Goal: Information Seeking & Learning: Learn about a topic

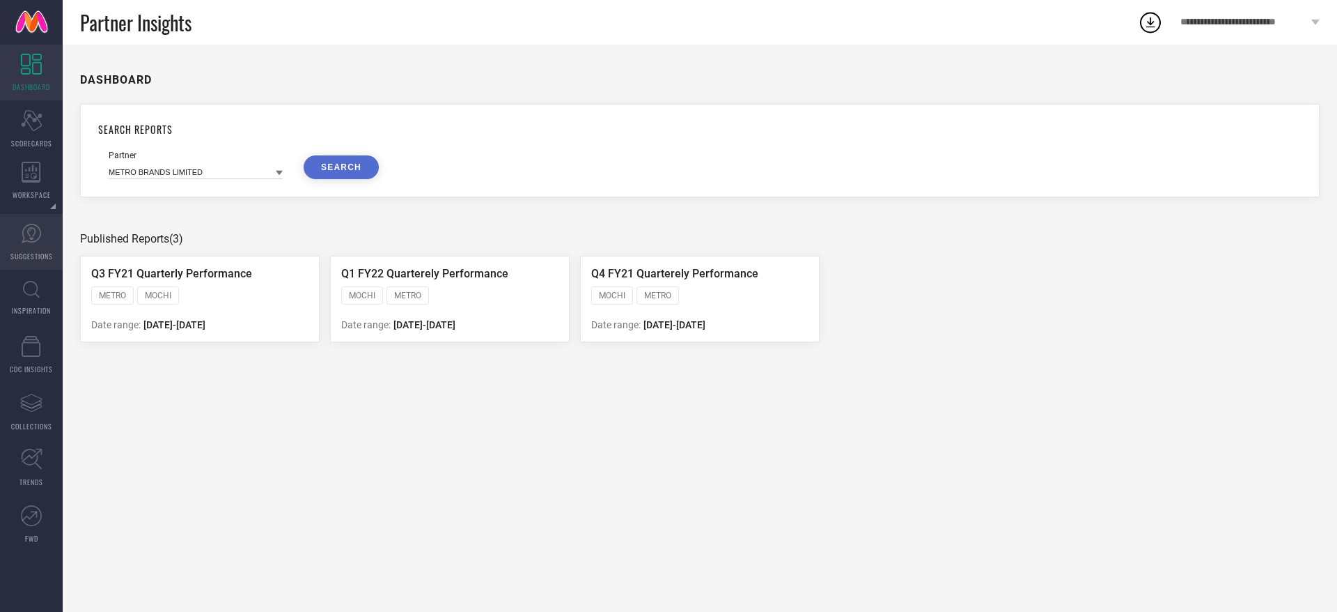
click at [24, 233] on icon at bounding box center [31, 233] width 21 height 21
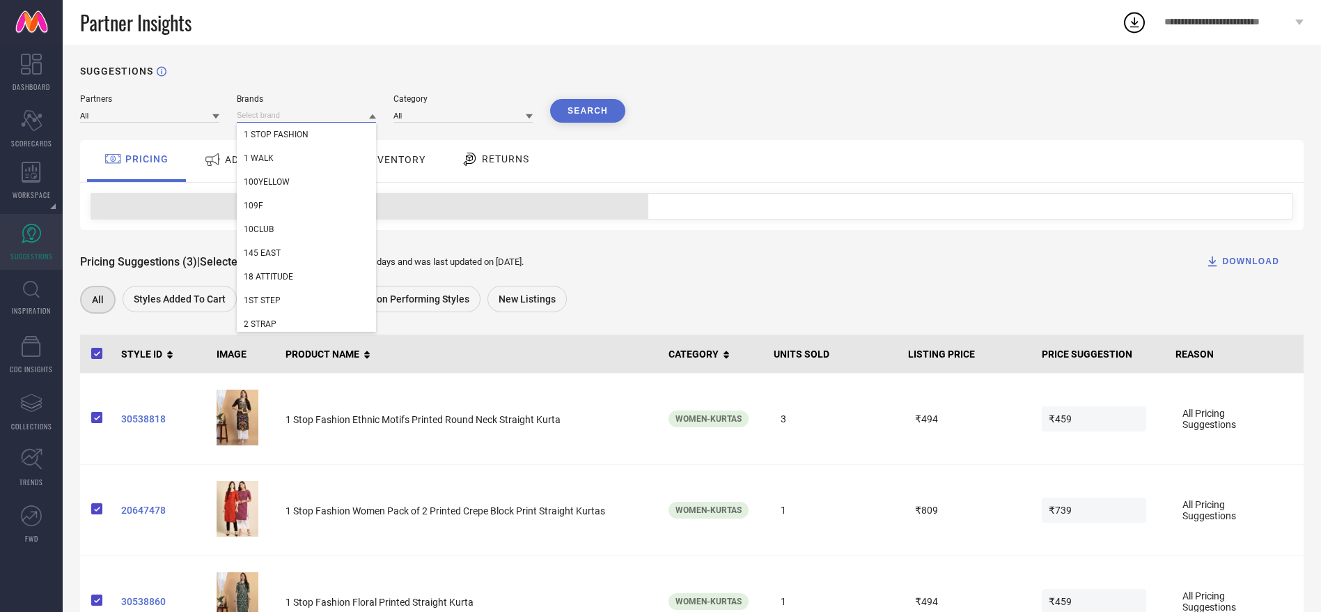
click at [290, 116] on input at bounding box center [306, 115] width 139 height 15
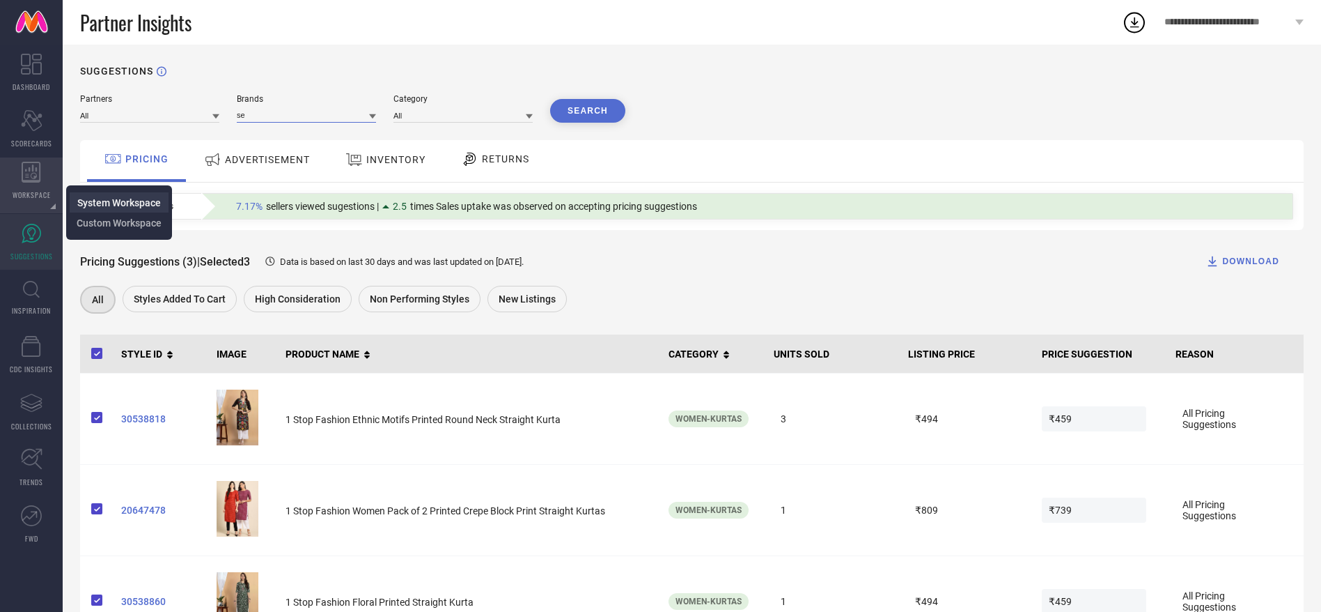
type input "se"
click at [119, 196] on link "System Workspace" at bounding box center [119, 202] width 84 height 13
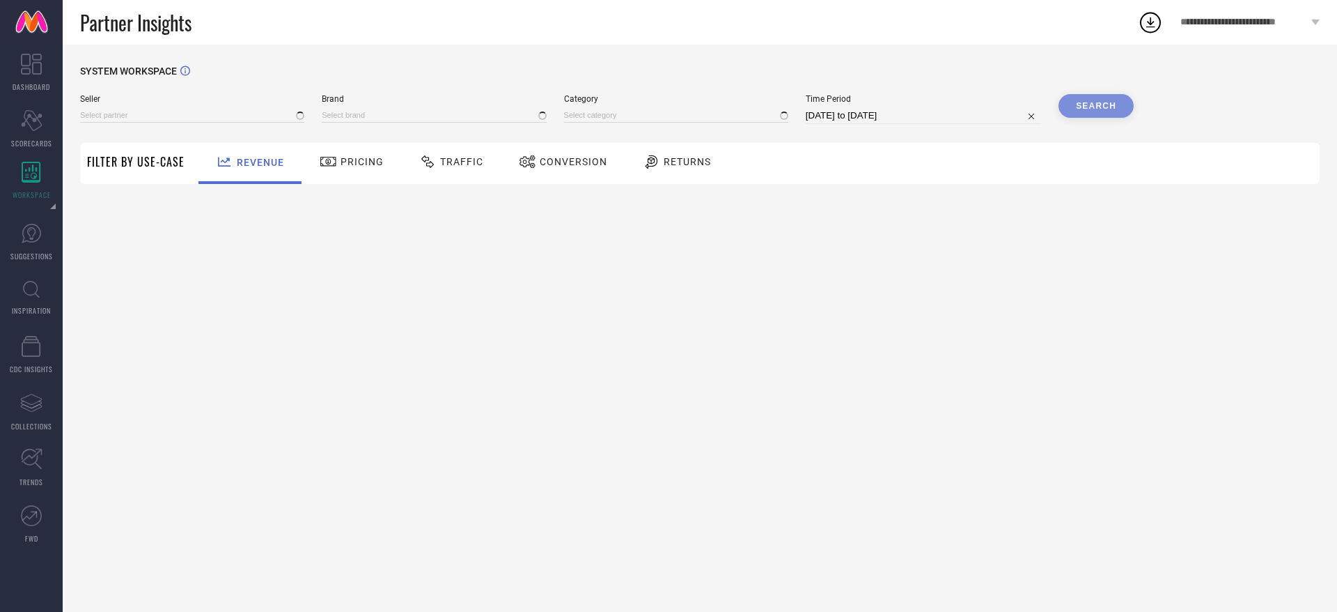
type input "All"
type input "1 STOP FASHION"
type input "All"
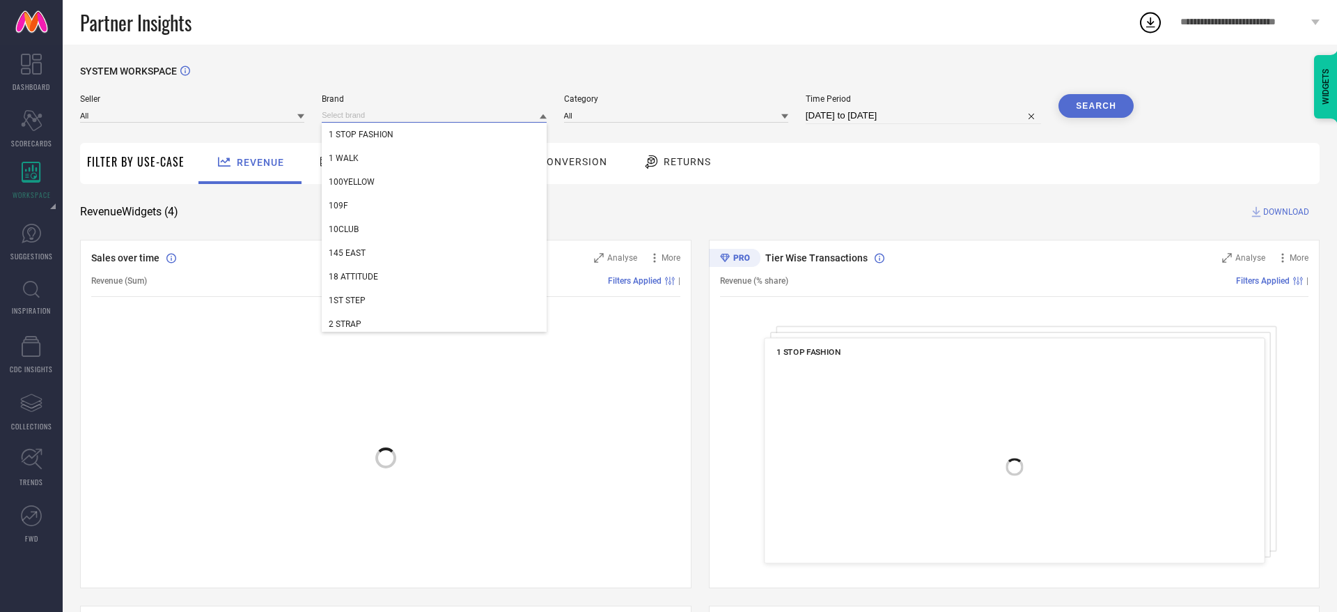
click at [357, 109] on input at bounding box center [434, 115] width 224 height 15
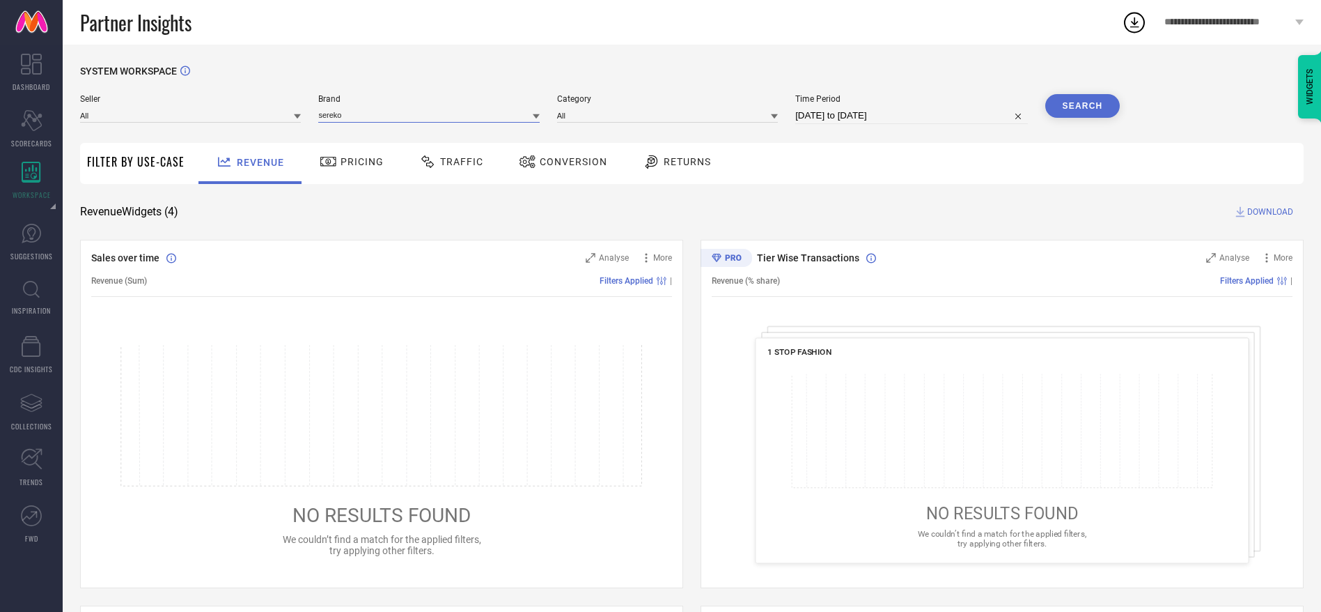
type input "sereko"
click at [537, 116] on icon at bounding box center [536, 116] width 7 height 5
click at [507, 128] on div "SEREKO" at bounding box center [428, 135] width 221 height 24
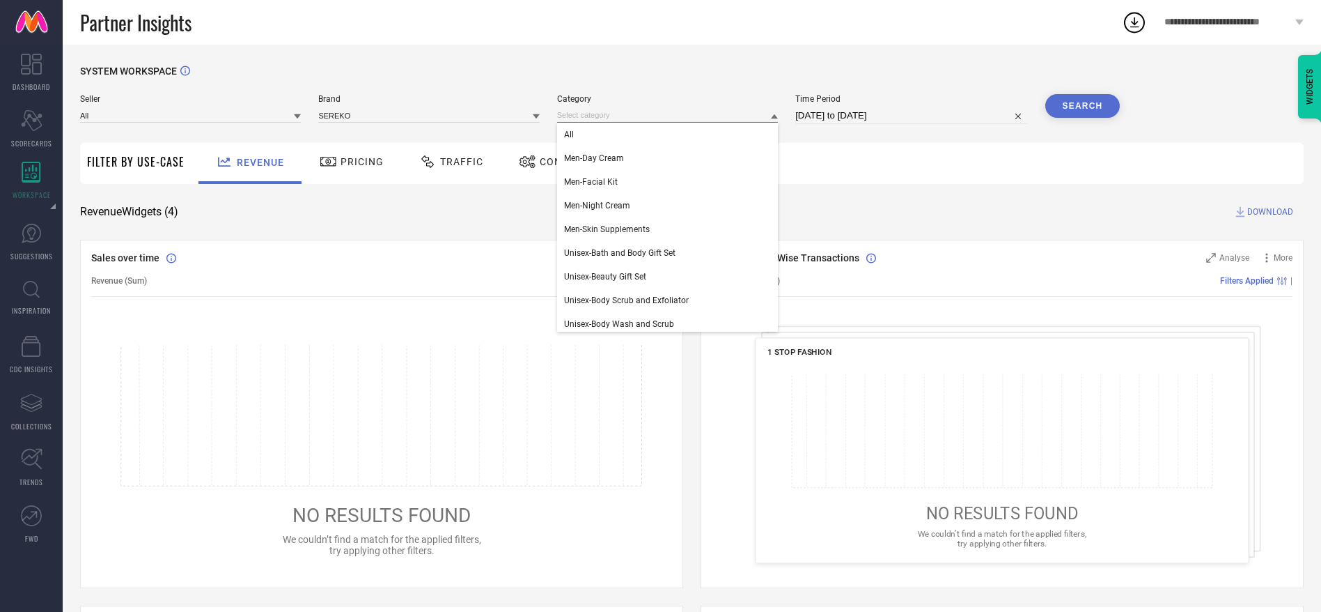
click at [656, 118] on input at bounding box center [667, 115] width 221 height 15
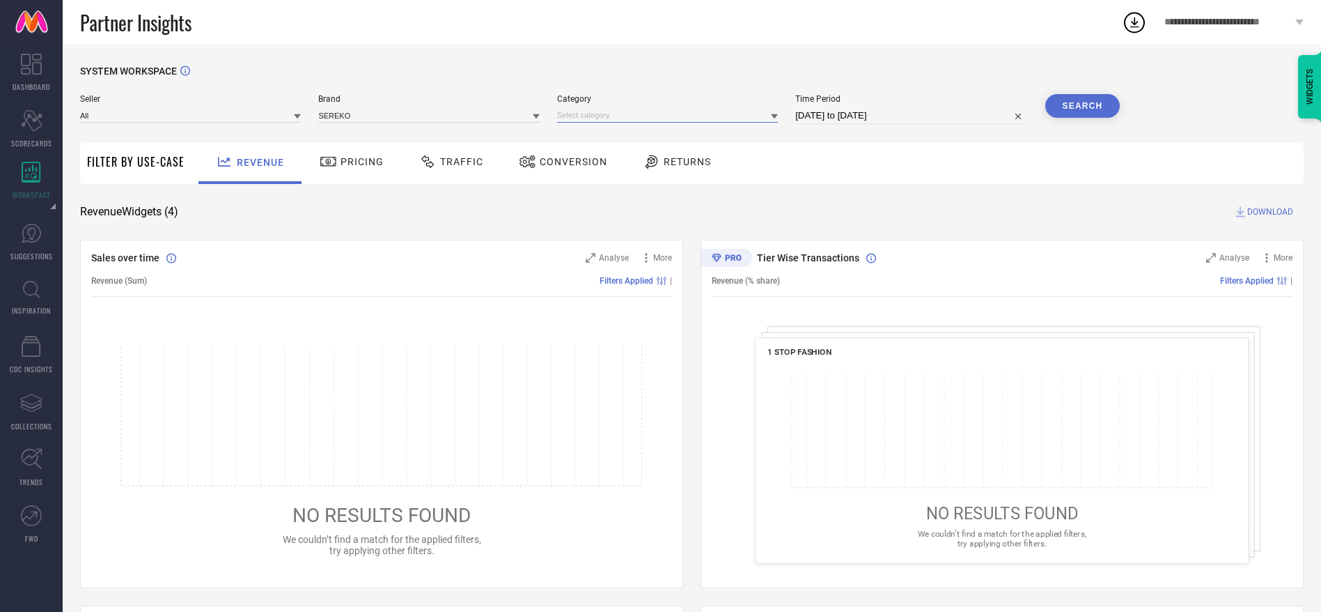
click at [653, 118] on input at bounding box center [667, 115] width 221 height 15
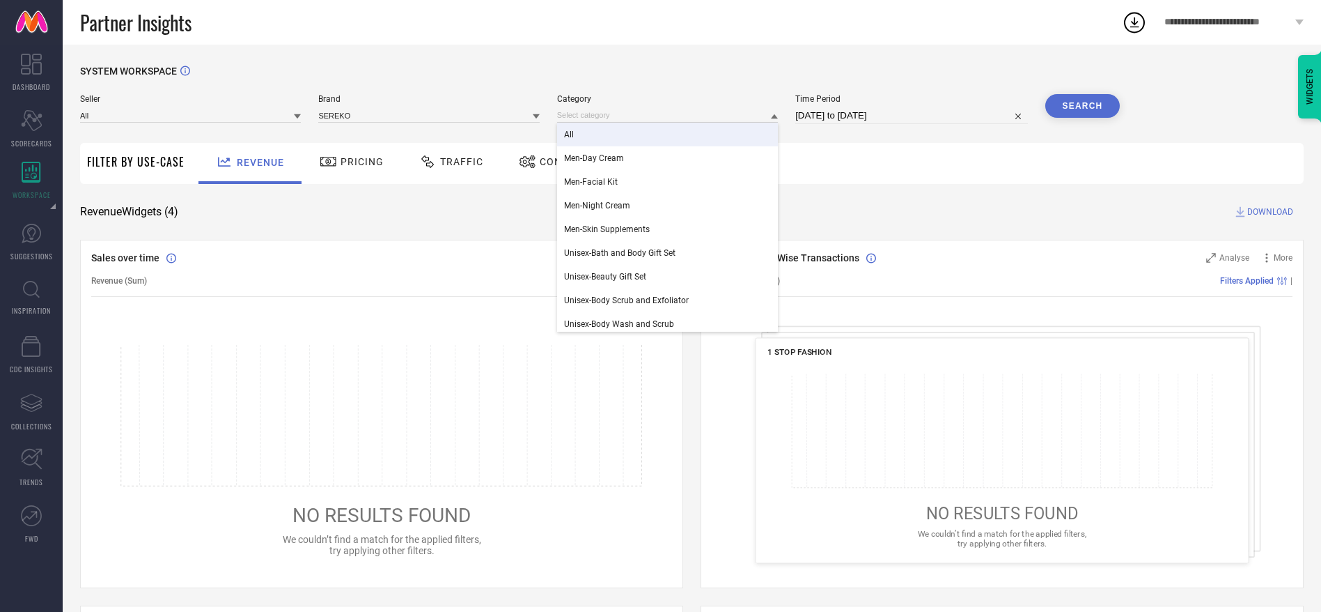
click at [652, 132] on div "All" at bounding box center [667, 135] width 221 height 24
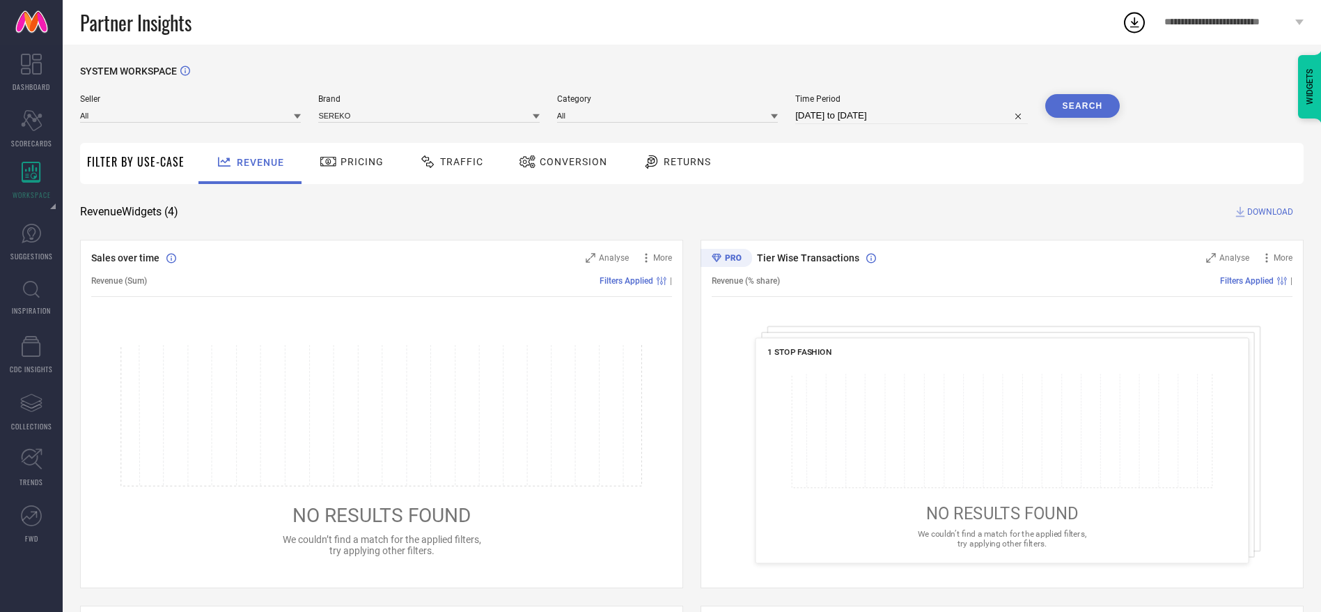
select select "6"
select select "2025"
select select "7"
select select "2025"
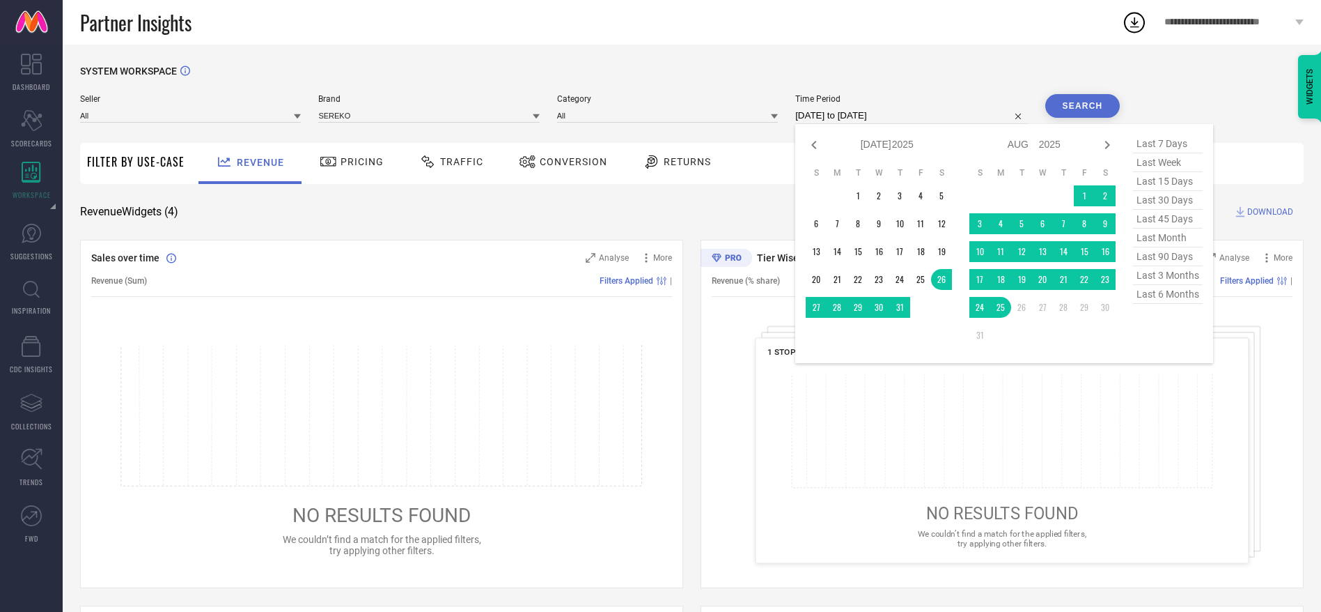
click at [822, 118] on input "26-07-2025 to 25-08-2025" at bounding box center [912, 115] width 232 height 17
click at [1188, 298] on span "last 6 months" at bounding box center [1168, 294] width 70 height 19
type input "[DATE] to [DATE]"
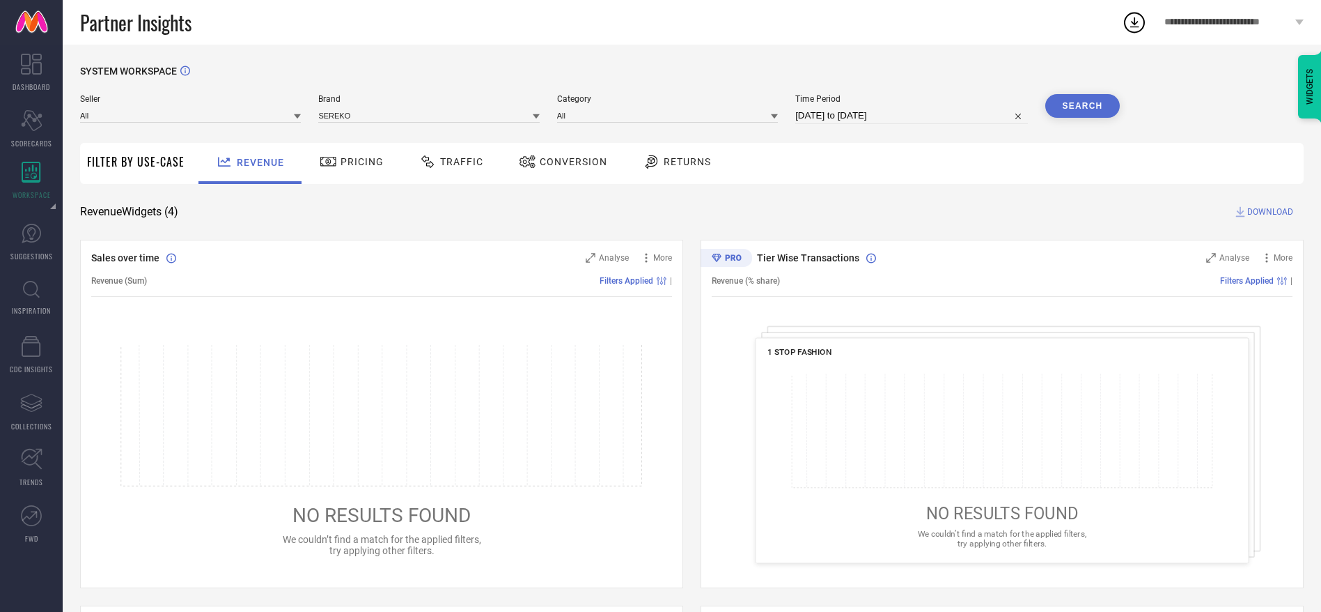
click at [1080, 98] on button "Search" at bounding box center [1083, 106] width 75 height 24
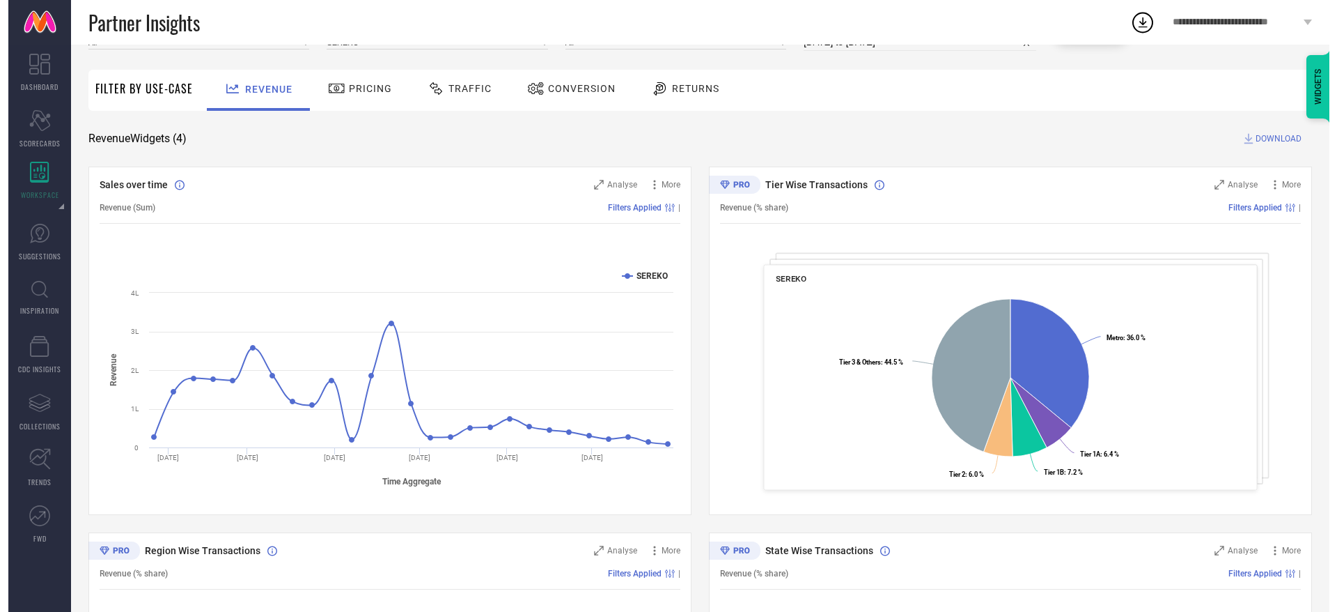
scroll to position [75, 0]
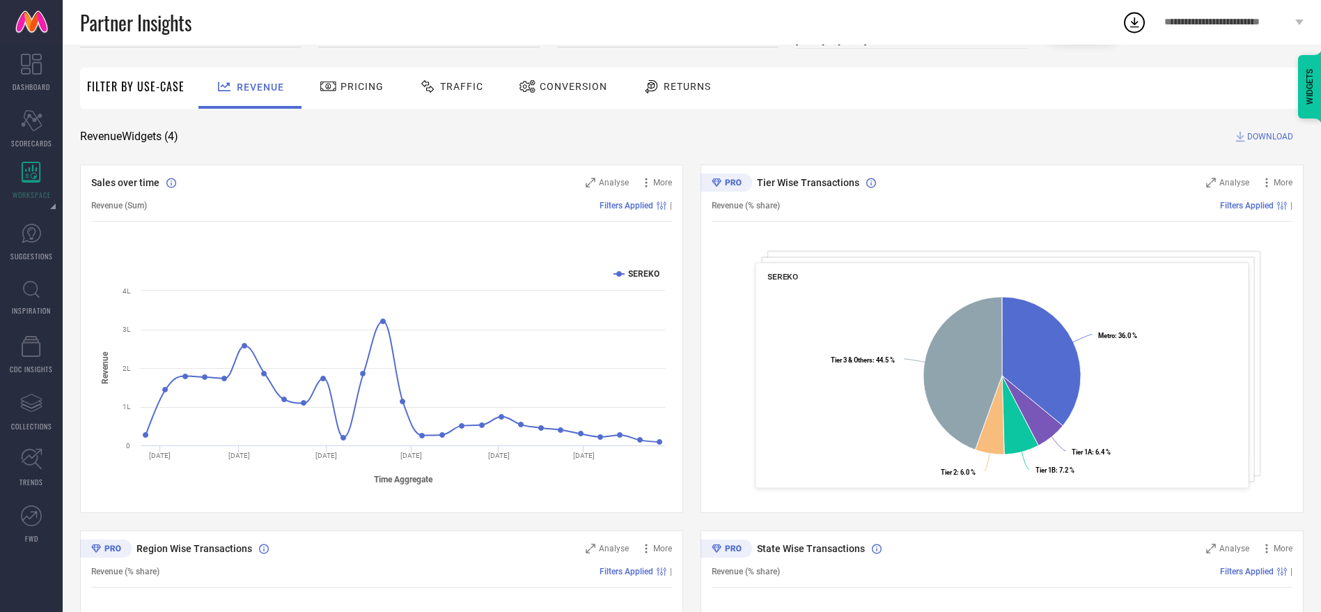
click at [615, 212] on div "Revenue (Sum) Filters Applied |" at bounding box center [381, 205] width 581 height 32
click at [610, 178] on span "Analyse" at bounding box center [614, 183] width 30 height 10
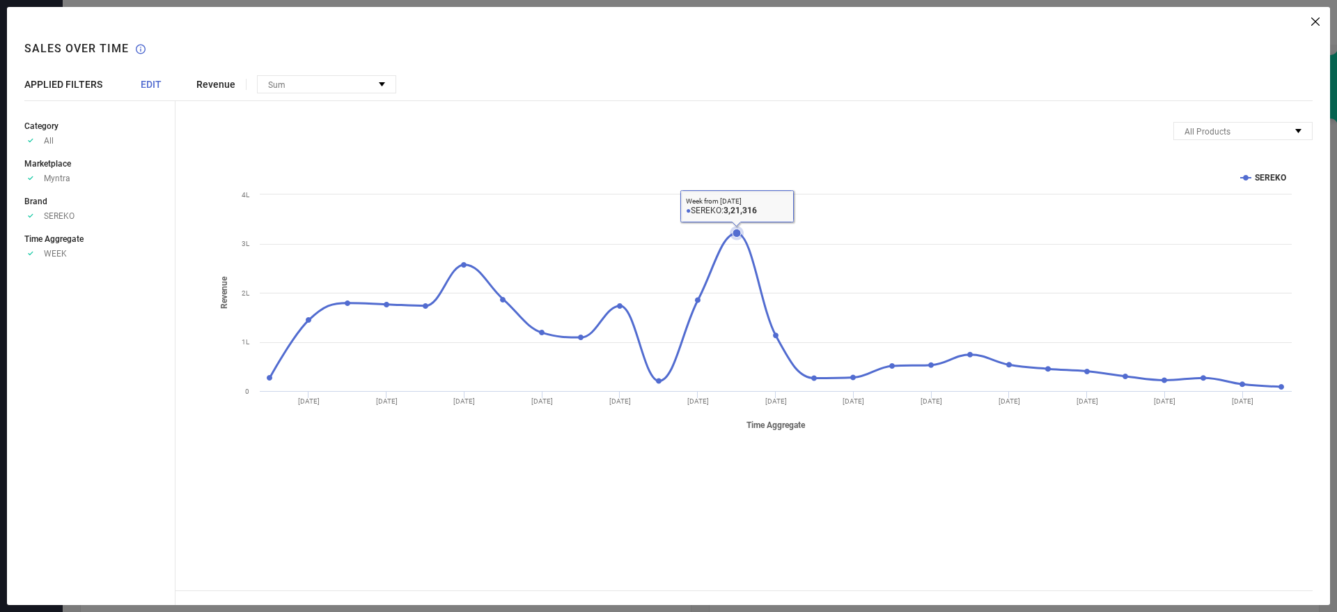
click at [737, 233] on icon at bounding box center [737, 232] width 8 height 8
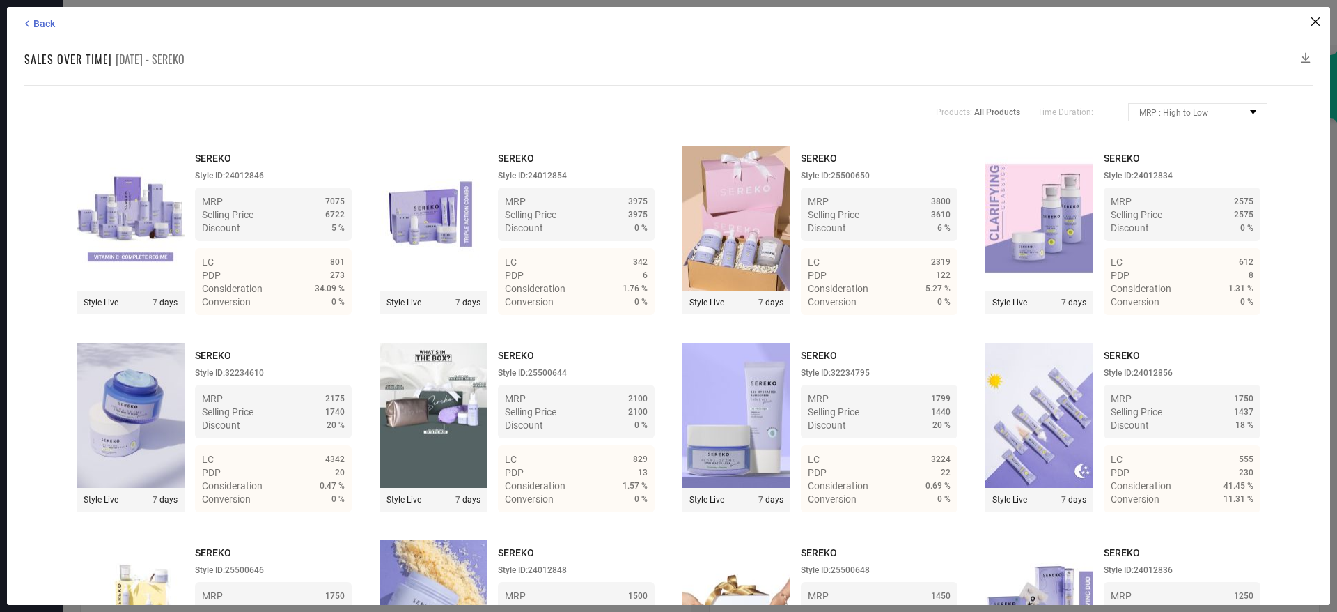
scroll to position [623, 0]
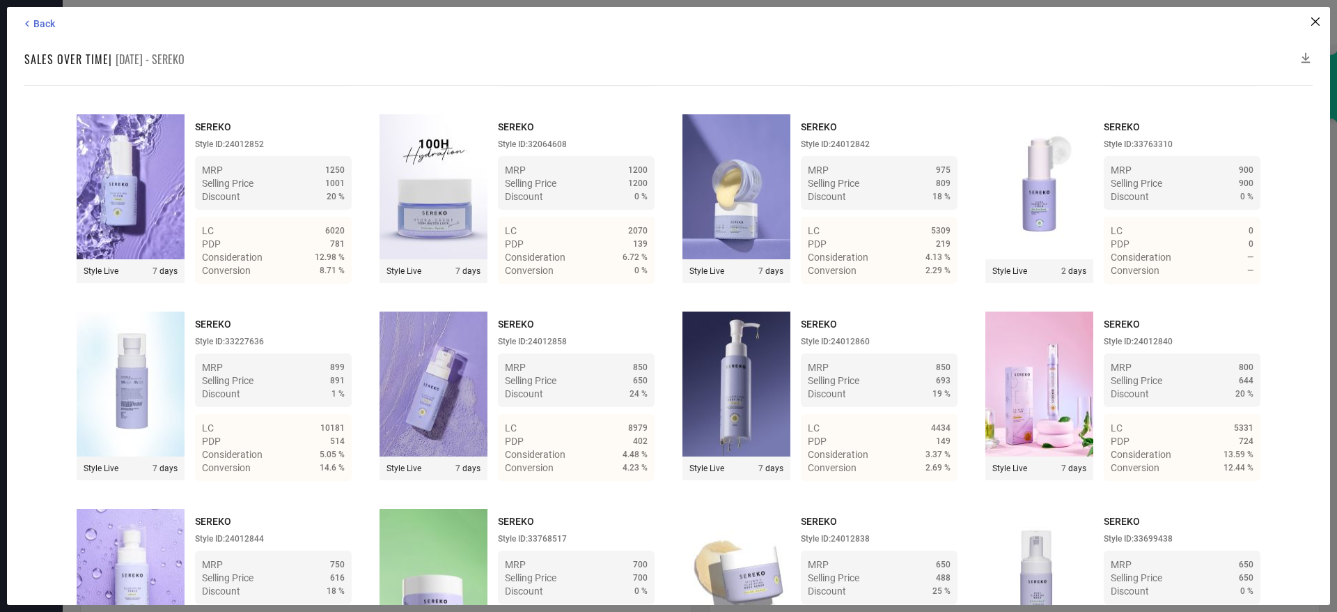
click at [1002, 366] on img at bounding box center [1040, 383] width 108 height 145
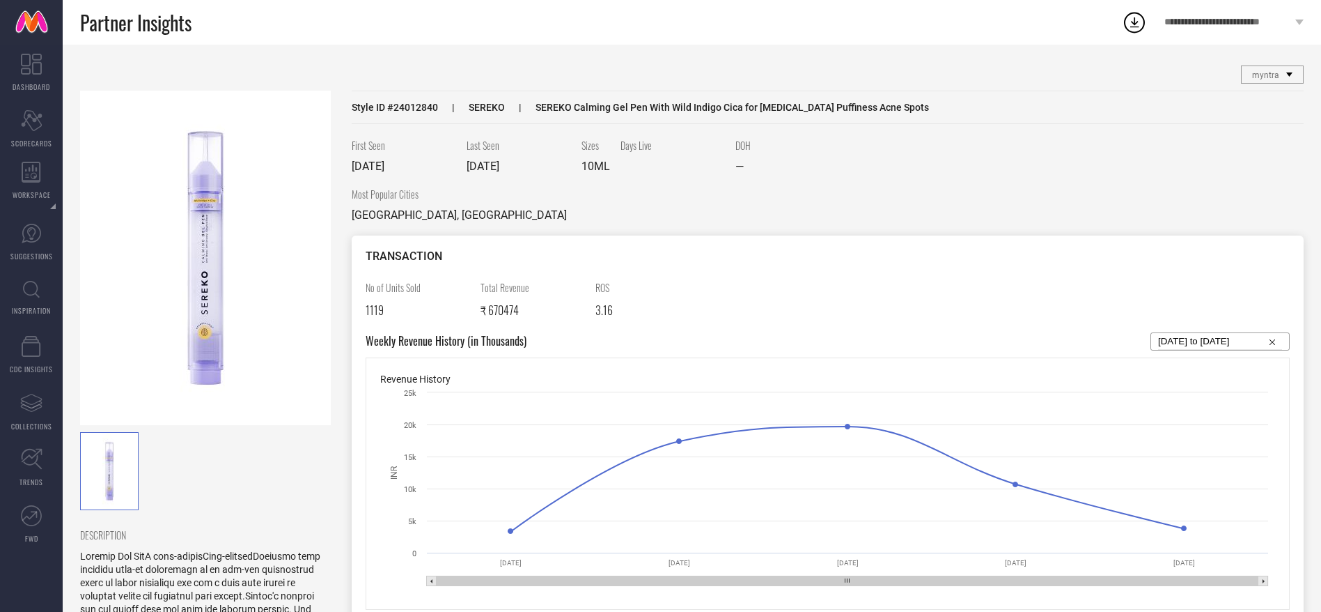
select select "6"
select select "2025"
select select "7"
select select "2025"
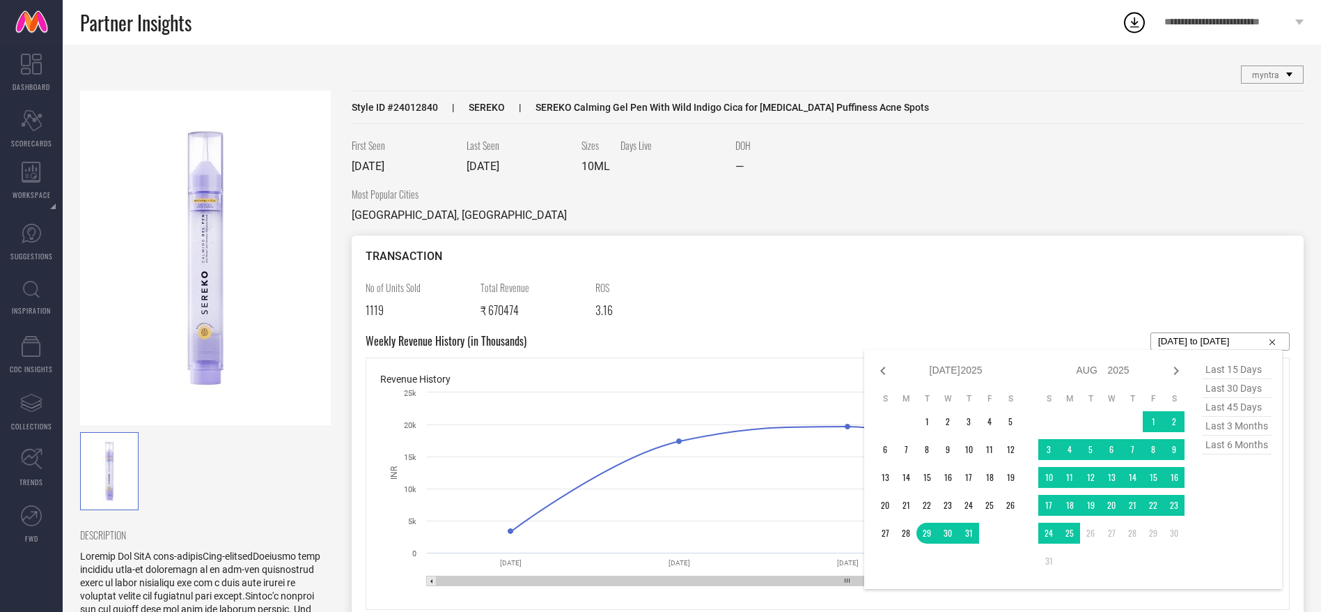
click at [1208, 342] on input "[DATE] to [DATE]" at bounding box center [1220, 341] width 124 height 17
click at [1241, 443] on span "last 6 months" at bounding box center [1237, 444] width 70 height 19
type input "[DATE] to [DATE]"
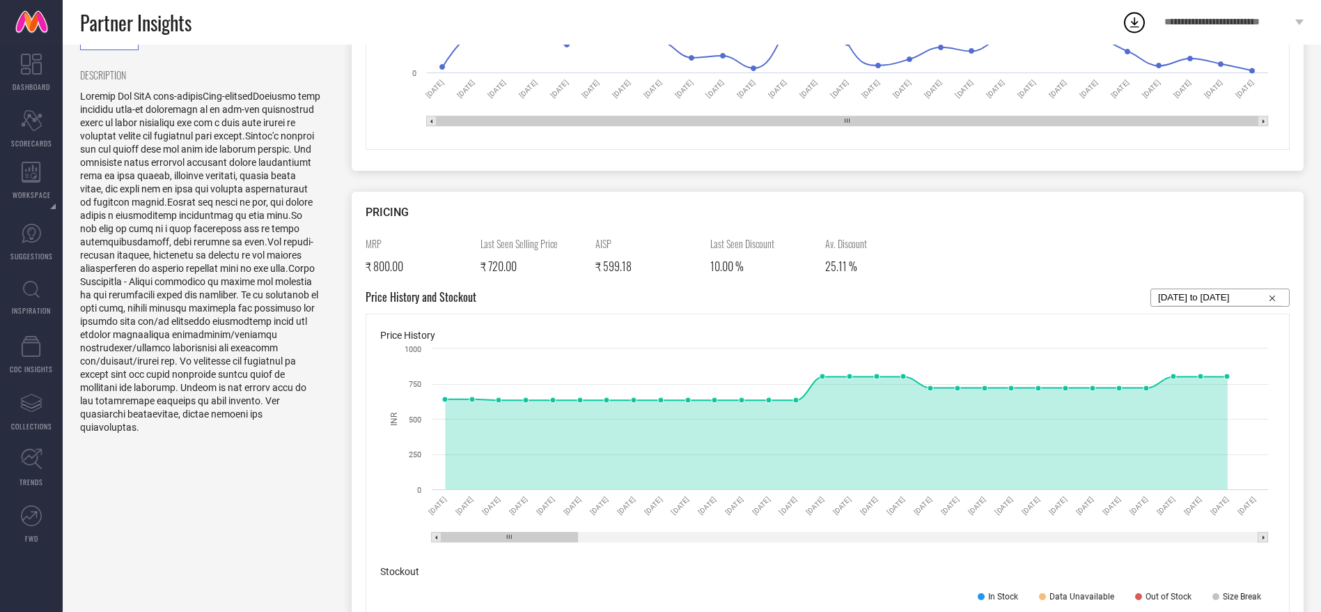
scroll to position [465, 0]
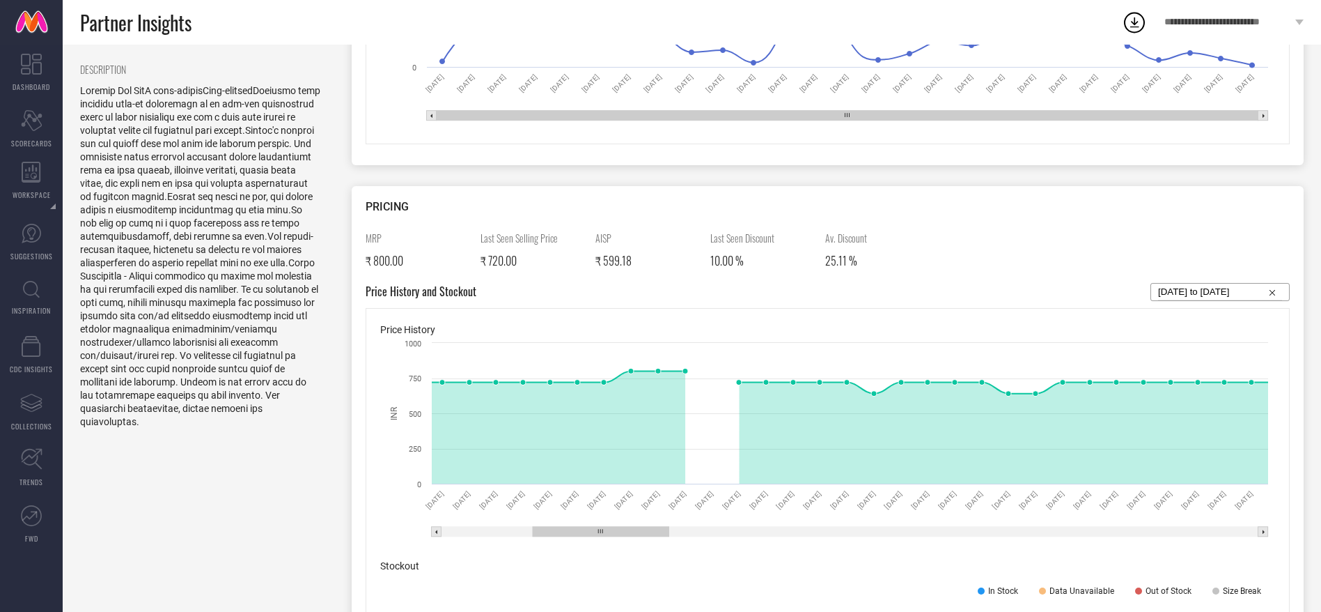
drag, startPoint x: 549, startPoint y: 528, endPoint x: 640, endPoint y: 535, distance: 91.5
click at [640, 535] on rect at bounding box center [601, 532] width 137 height 10
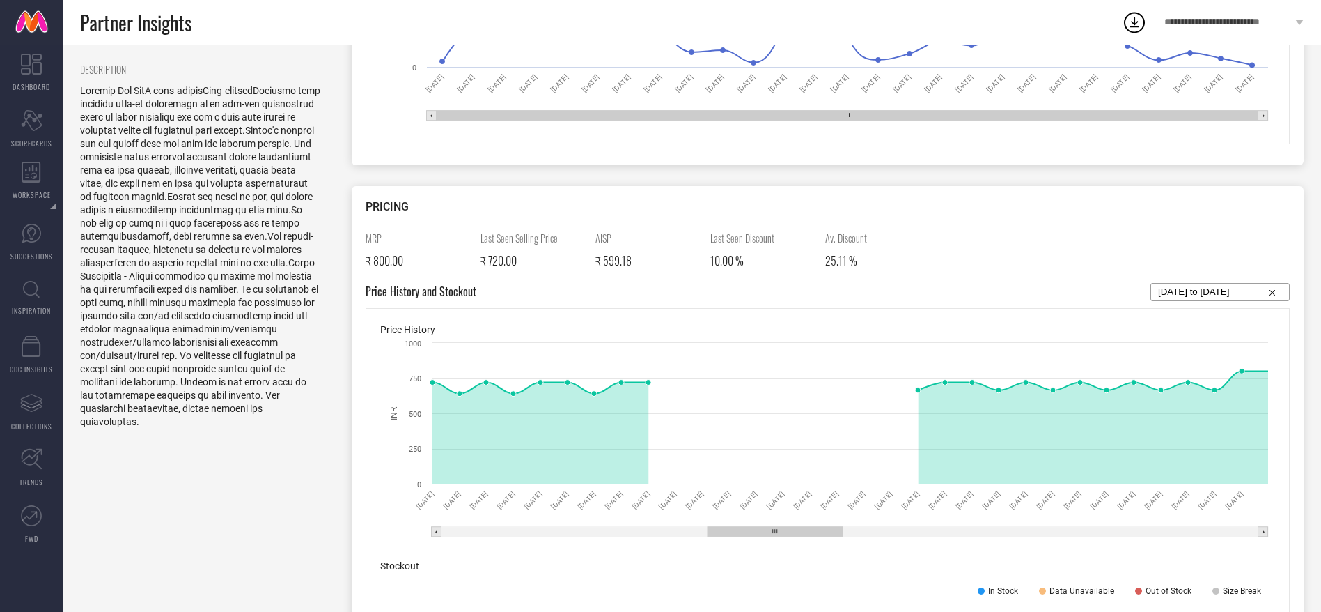
drag, startPoint x: 649, startPoint y: 531, endPoint x: 823, endPoint y: 556, distance: 175.9
click at [823, 556] on div "Price History Created with Highcharts 9.3.3 INR [DATE] [DATE] [DATE] [DATE] [DA…" at bounding box center [828, 515] width 924 height 414
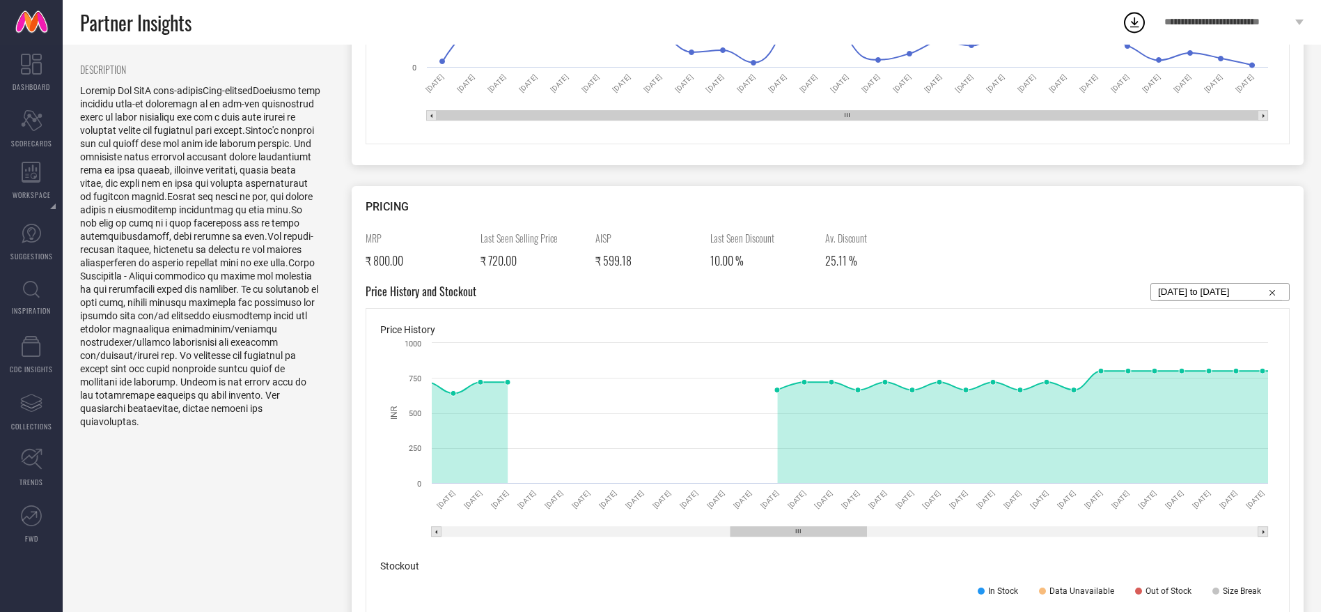
drag, startPoint x: 761, startPoint y: 532, endPoint x: 785, endPoint y: 526, distance: 25.2
click at [785, 526] on icon "Created with Highcharts 9.3.3 INR [DATE] [DATE] [DATE] [DATE] [DATE] [DATE] [DA…" at bounding box center [827, 440] width 895 height 209
click at [767, 531] on rect at bounding box center [799, 532] width 137 height 10
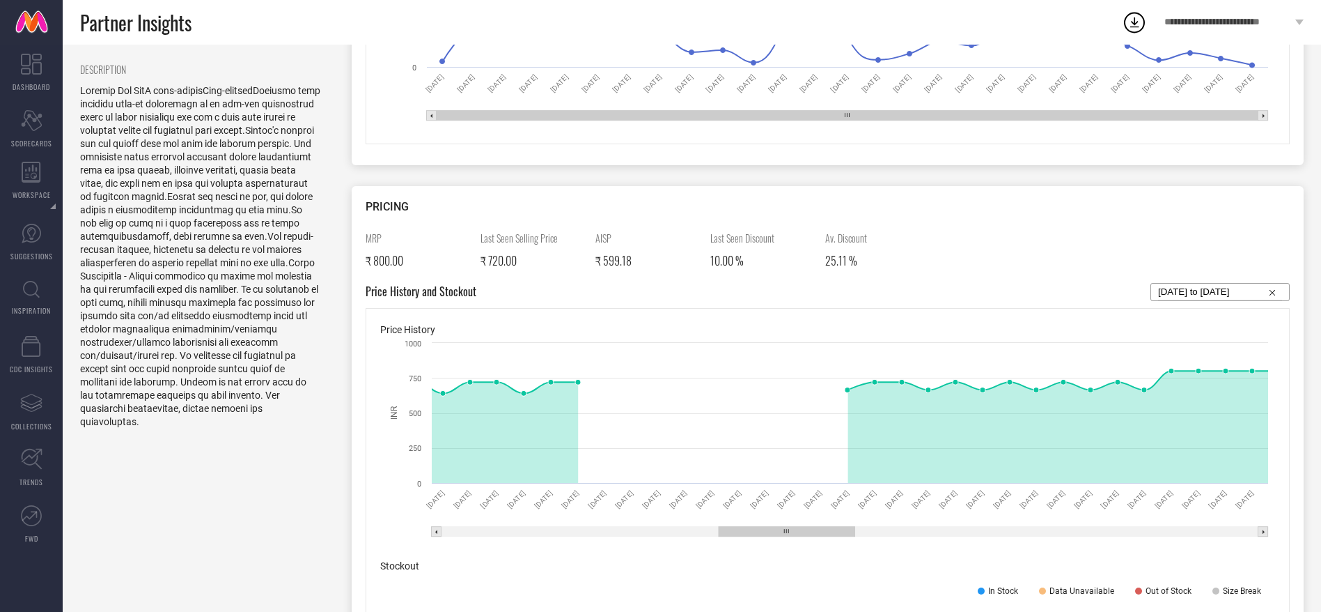
drag, startPoint x: 770, startPoint y: 530, endPoint x: 758, endPoint y: 571, distance: 42.8
click at [758, 571] on div "Price History Created with Highcharts 9.3.3 INR [DATE] [DATE] [DATE] [DATE] [DA…" at bounding box center [828, 515] width 924 height 414
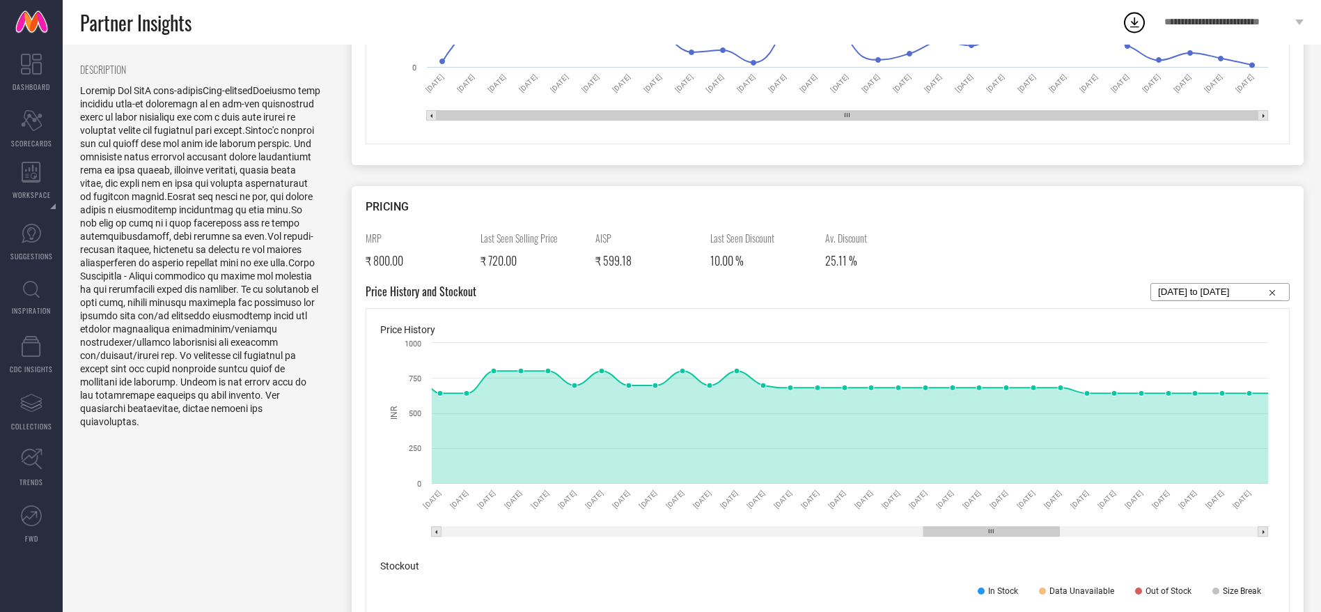
drag, startPoint x: 789, startPoint y: 534, endPoint x: 993, endPoint y: 535, distance: 204.8
click at [993, 535] on rect at bounding box center [992, 532] width 137 height 10
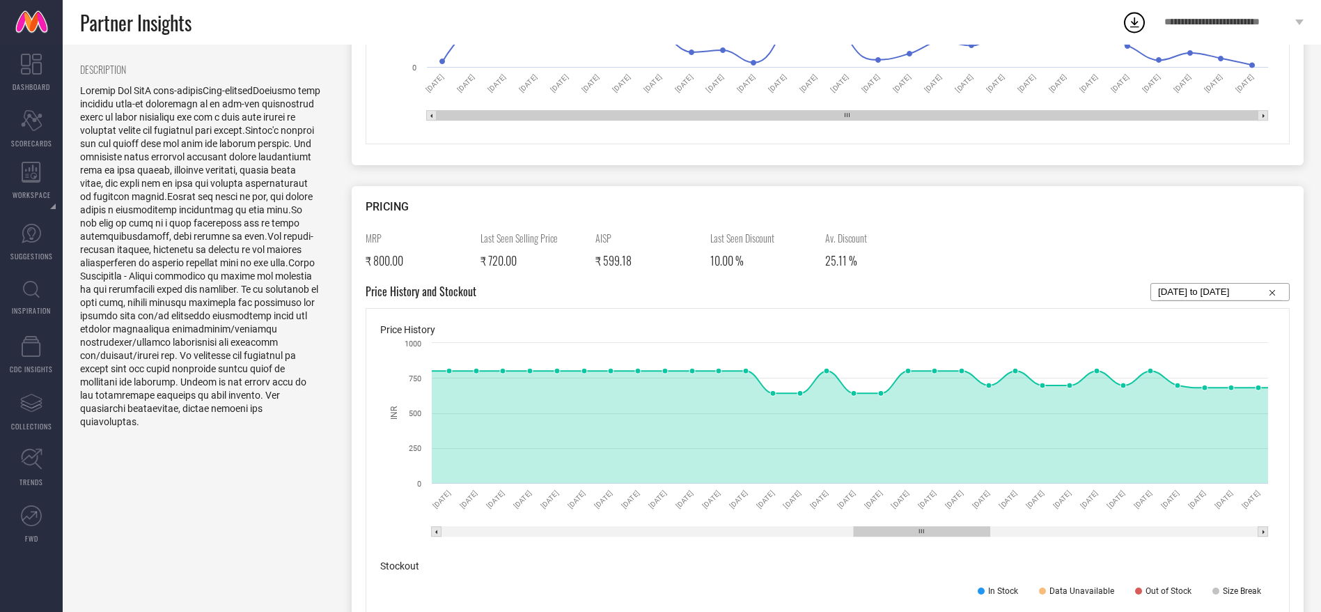
drag, startPoint x: 964, startPoint y: 527, endPoint x: 894, endPoint y: 536, distance: 70.2
click at [894, 536] on rect at bounding box center [922, 532] width 137 height 10
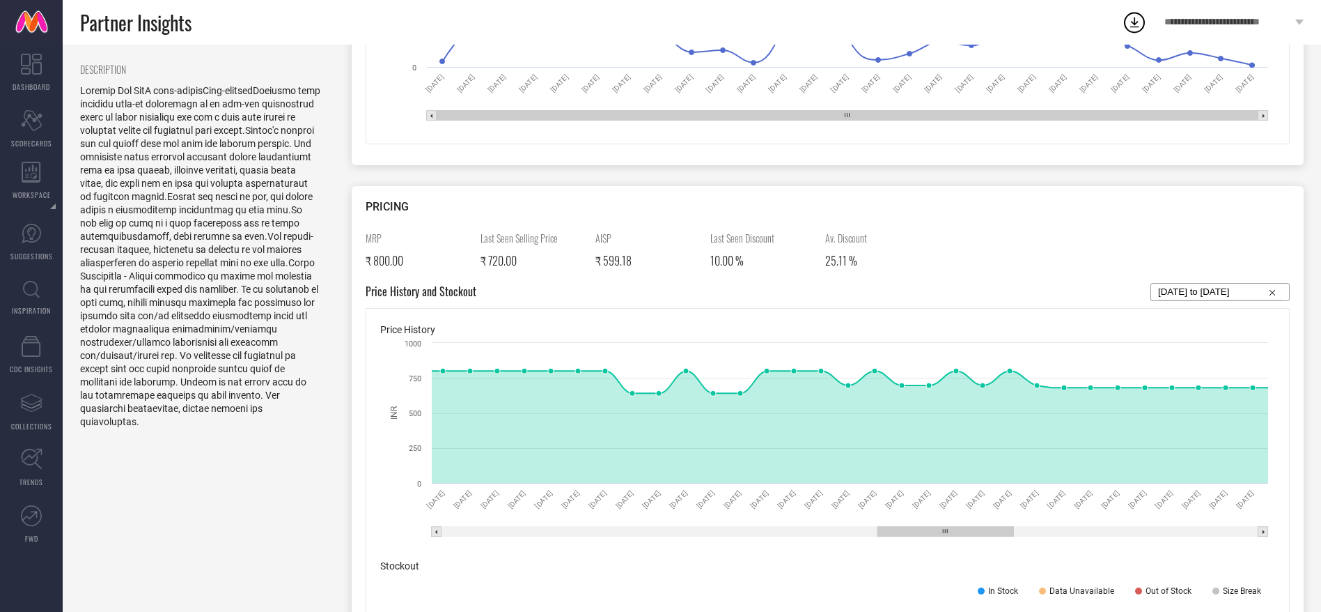
drag, startPoint x: 874, startPoint y: 534, endPoint x: 898, endPoint y: 535, distance: 23.7
click at [898, 535] on rect at bounding box center [946, 532] width 137 height 10
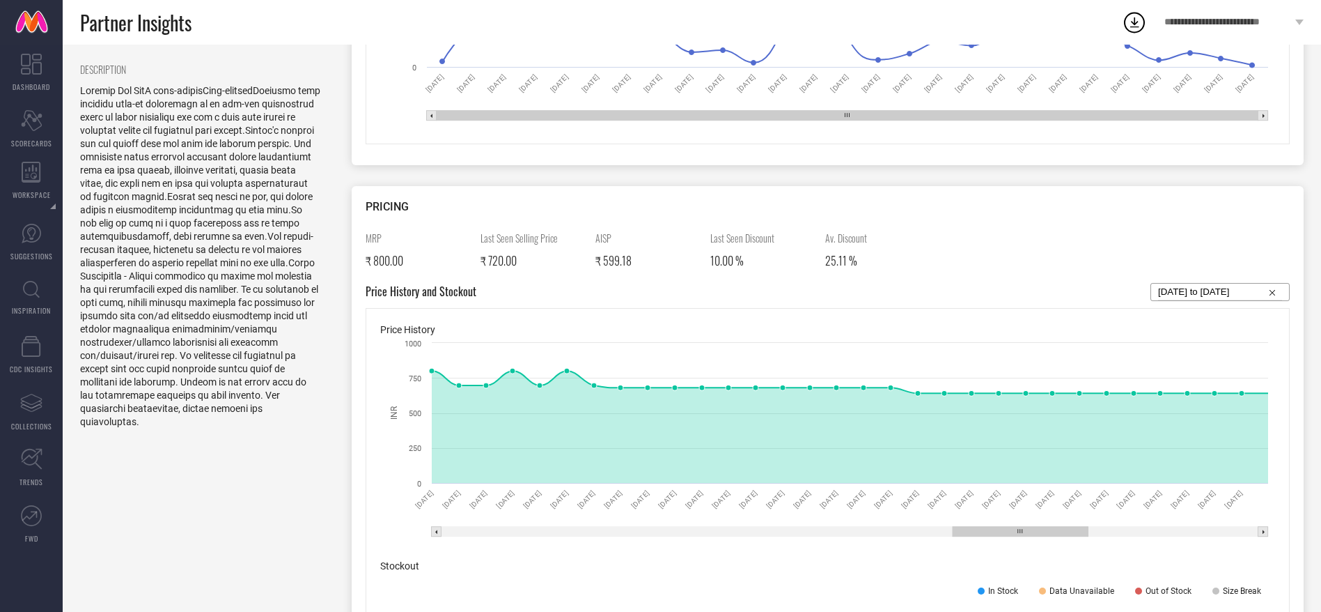
drag, startPoint x: 935, startPoint y: 529, endPoint x: 1009, endPoint y: 532, distance: 74.6
click at [1009, 532] on rect at bounding box center [1021, 532] width 136 height 10
drag, startPoint x: 983, startPoint y: 532, endPoint x: 999, endPoint y: 539, distance: 17.5
click at [999, 539] on icon "Created with Highcharts 9.3.3 INR [DATE] [DATE] [DATE] [DATE] [DATE] [DATE] [DA…" at bounding box center [827, 440] width 895 height 209
click at [1265, 531] on rect at bounding box center [1264, 532] width 10 height 10
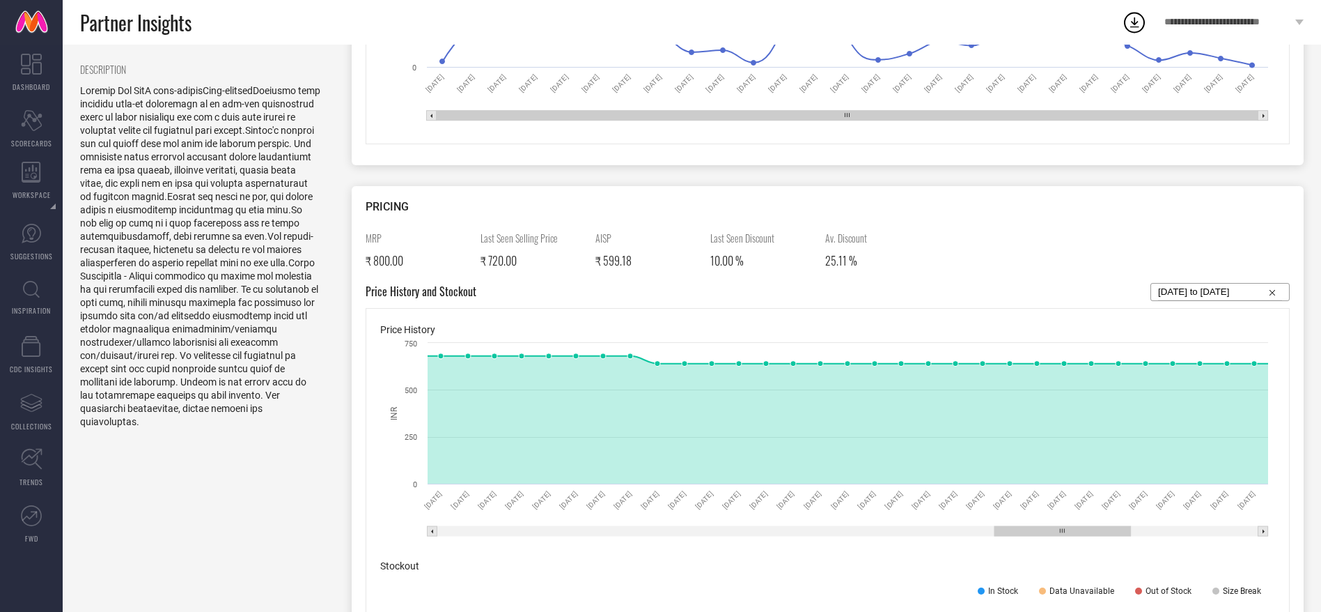
click at [1266, 531] on rect at bounding box center [1264, 531] width 10 height 10
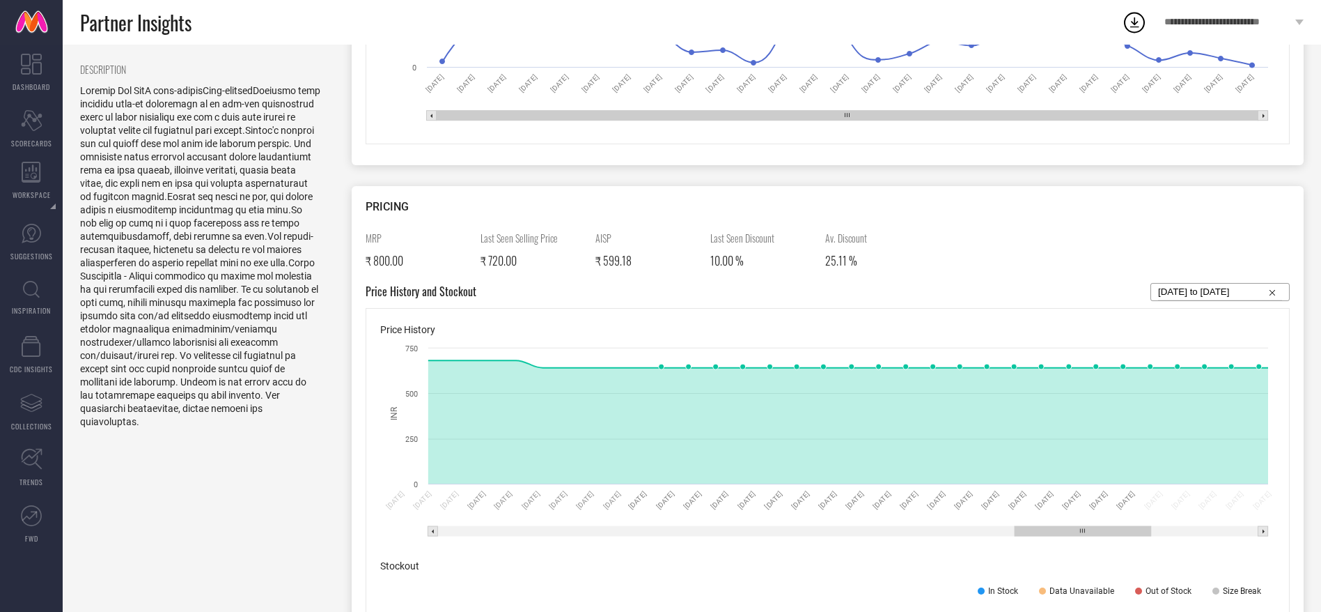
click at [1266, 531] on rect at bounding box center [1264, 531] width 10 height 10
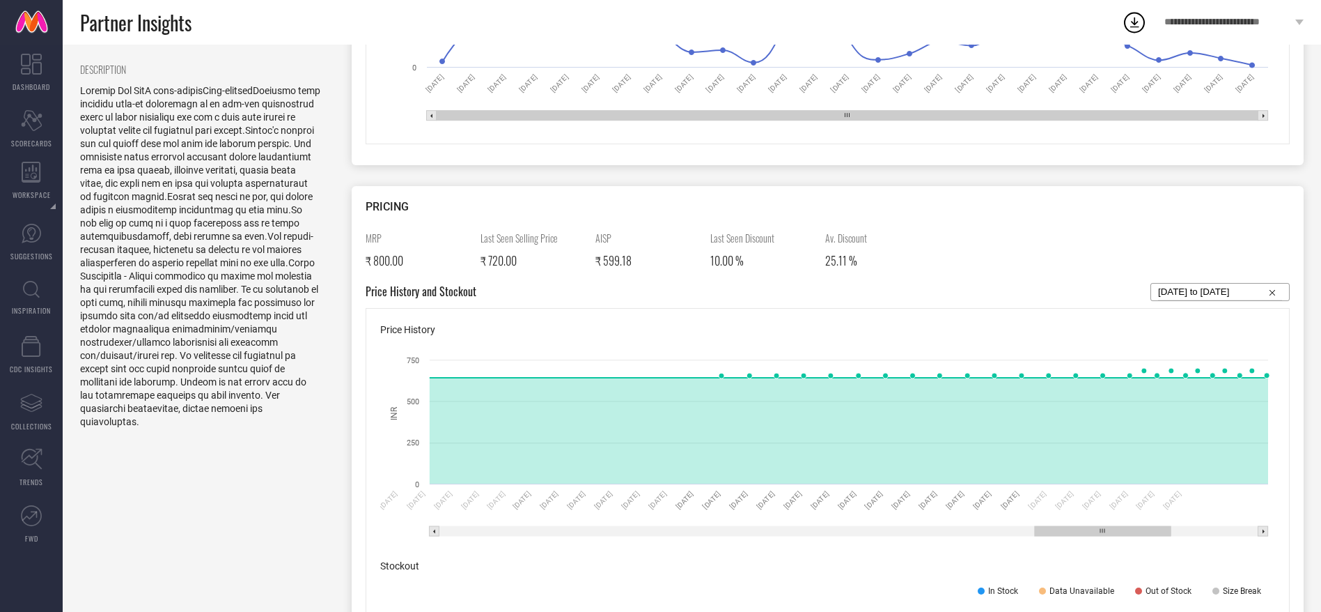
click at [1266, 531] on rect at bounding box center [1264, 531] width 10 height 10
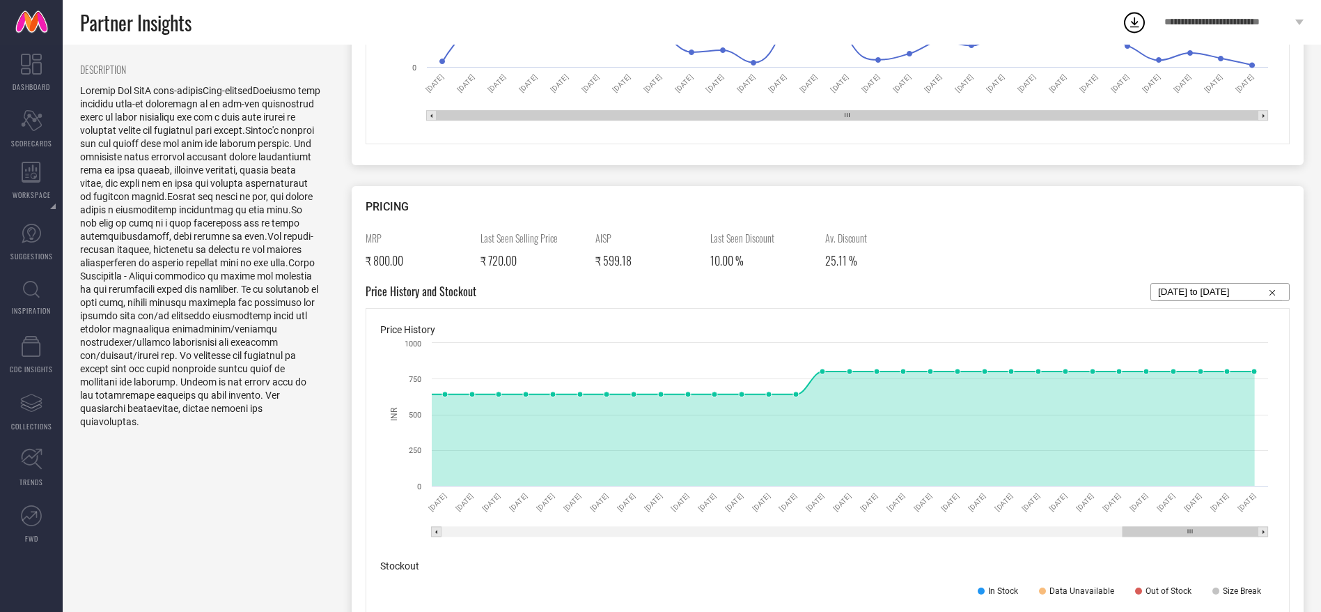
drag, startPoint x: 1207, startPoint y: 532, endPoint x: 1220, endPoint y: 533, distance: 13.3
click at [1220, 533] on rect at bounding box center [1191, 532] width 136 height 10
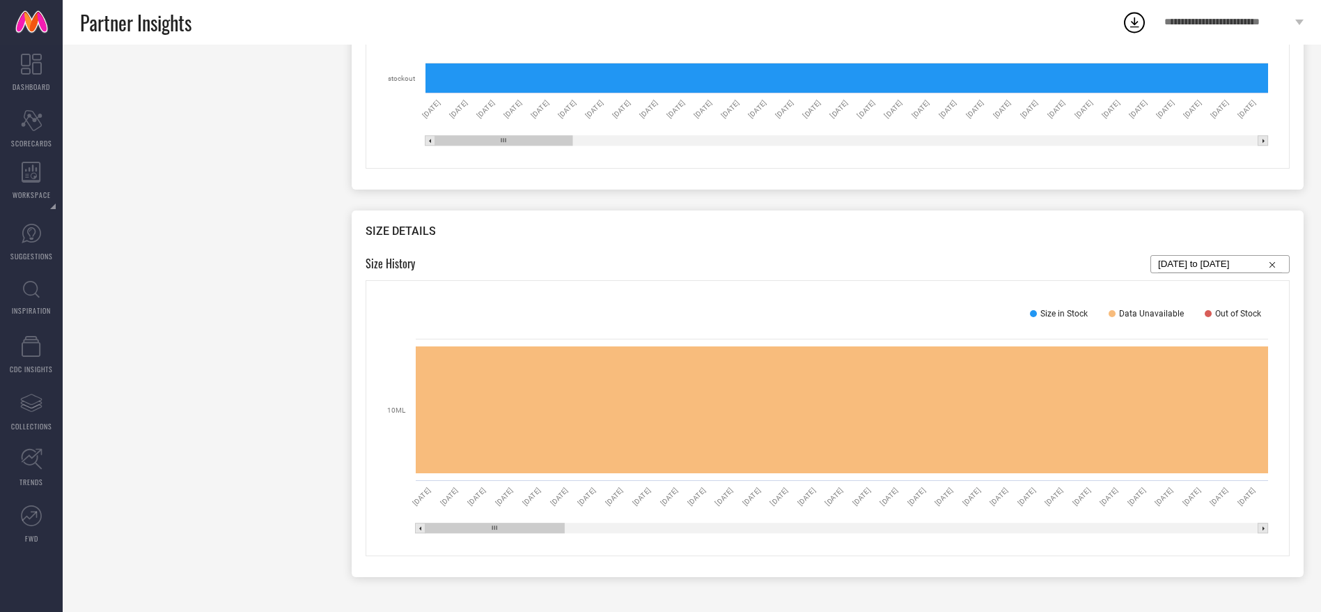
scroll to position [1020, 0]
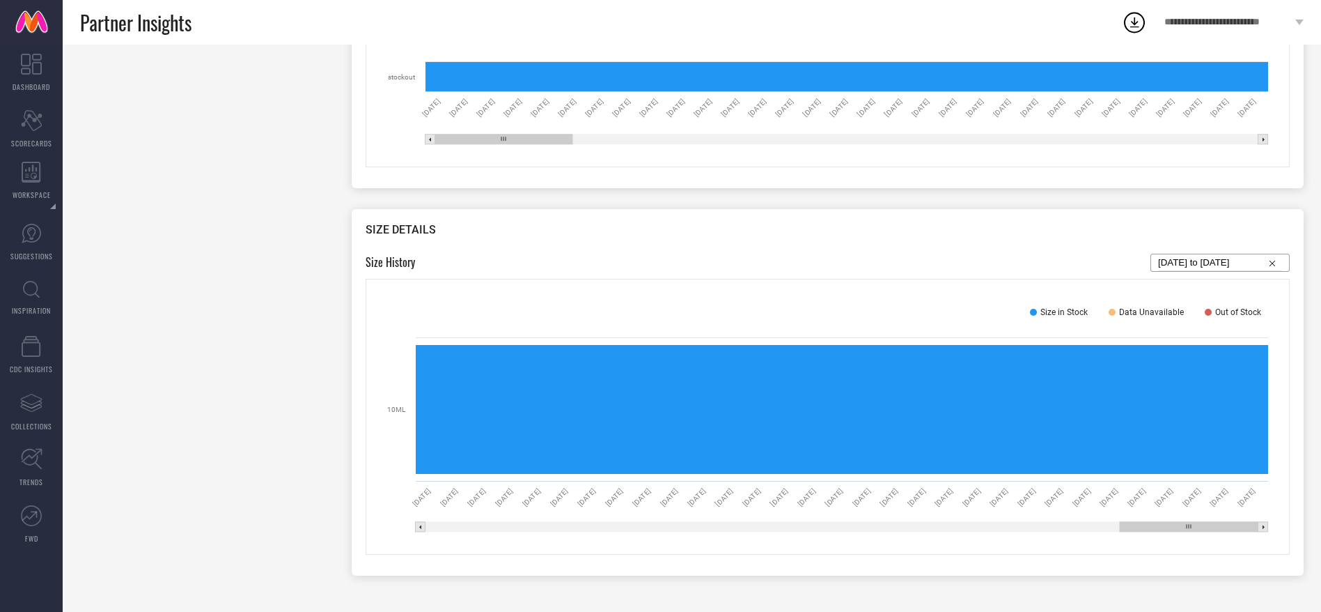
drag, startPoint x: 473, startPoint y: 525, endPoint x: 1218, endPoint y: 561, distance: 746.2
click at [1218, 561] on div "Size History [DATE] to [DATE] Size in Stock Data Unavailable Out of Stock Creat…" at bounding box center [828, 408] width 924 height 308
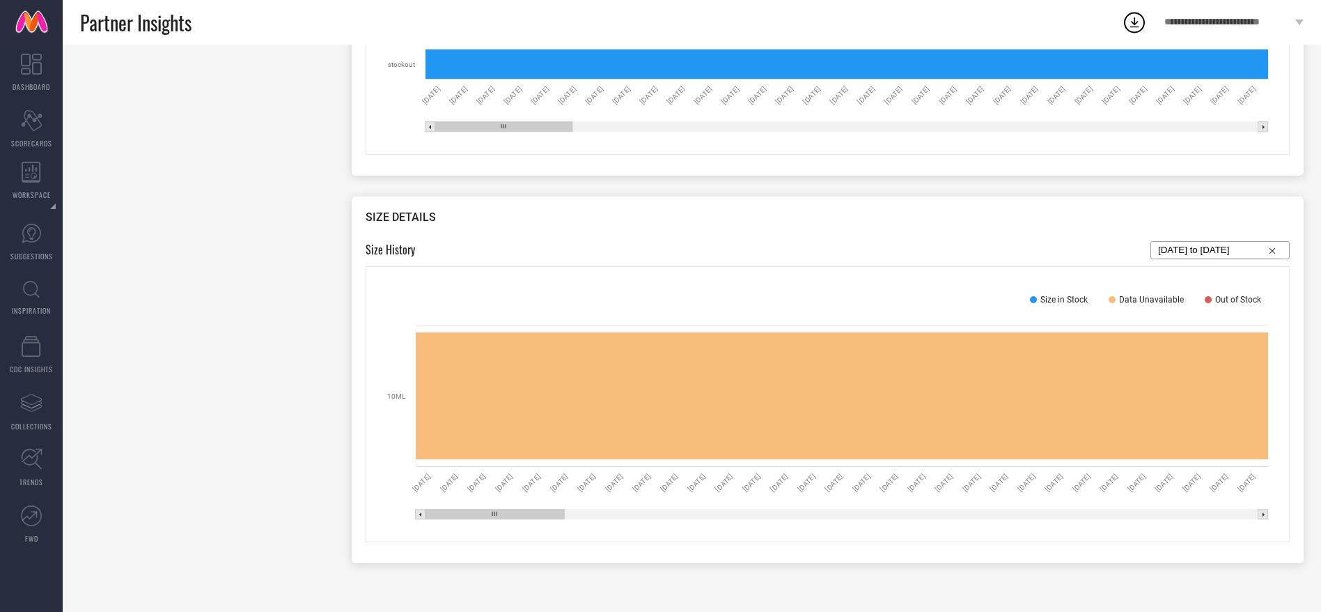
drag, startPoint x: 1204, startPoint y: 518, endPoint x: 479, endPoint y: 518, distance: 725.1
click at [479, 518] on rect at bounding box center [495, 514] width 139 height 10
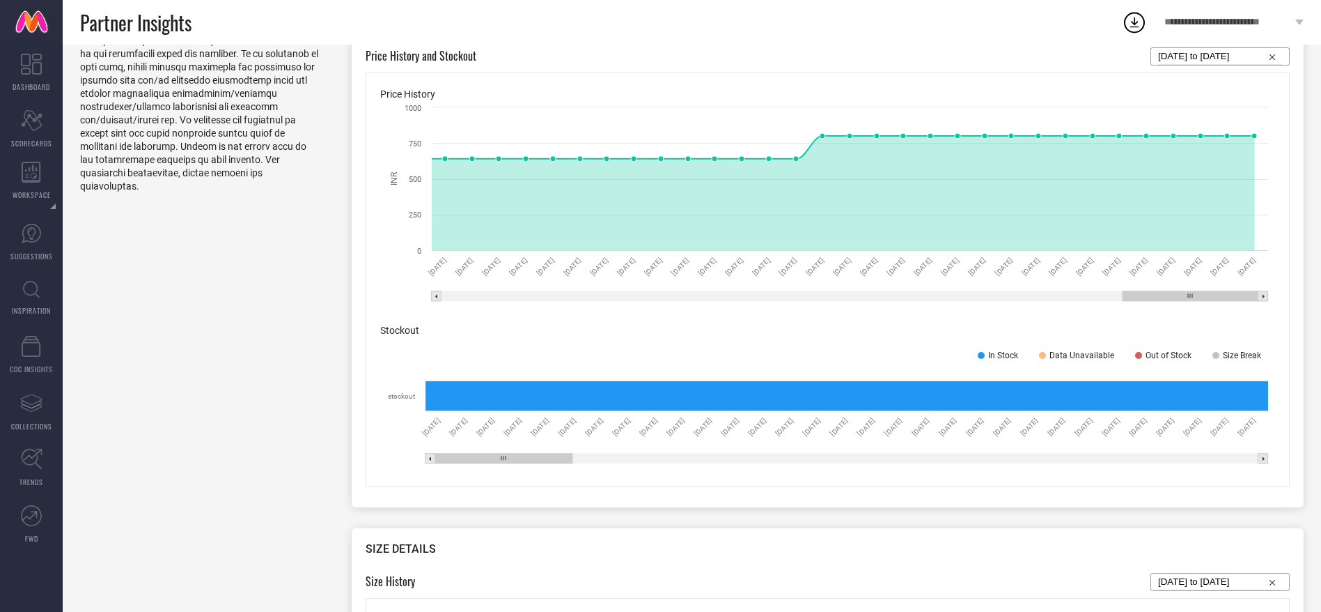
scroll to position [697, 0]
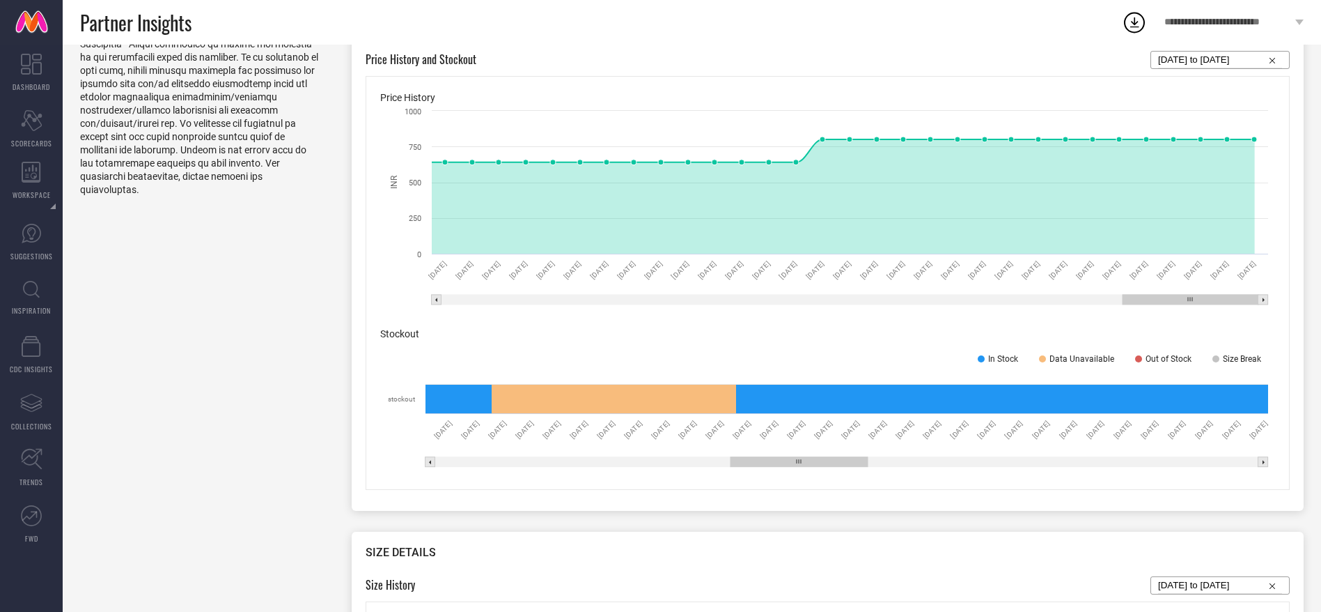
drag, startPoint x: 516, startPoint y: 460, endPoint x: 812, endPoint y: 465, distance: 295.4
click at [812, 465] on rect at bounding box center [799, 462] width 137 height 10
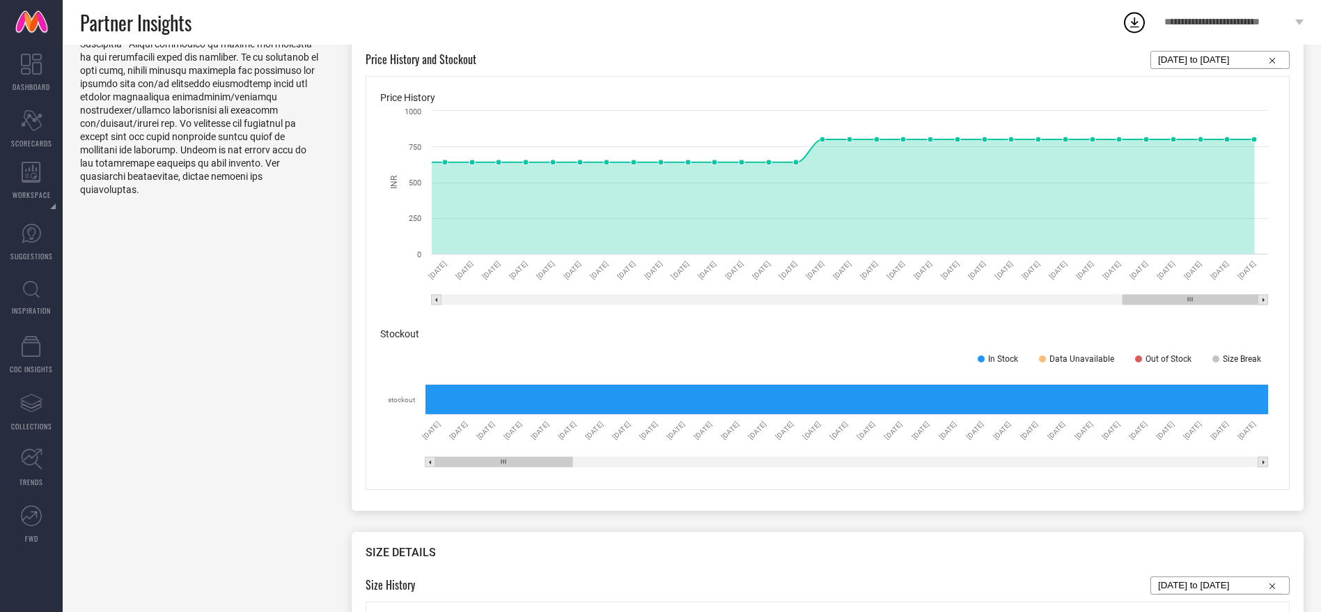
drag, startPoint x: 825, startPoint y: 464, endPoint x: 128, endPoint y: 438, distance: 697.8
click at [128, 438] on div "DESCRIPTION Style ID # 24012840 SEREKO SEREKO Calming Gel Pen With Wild Indigo …" at bounding box center [692, 155] width 1224 height 1539
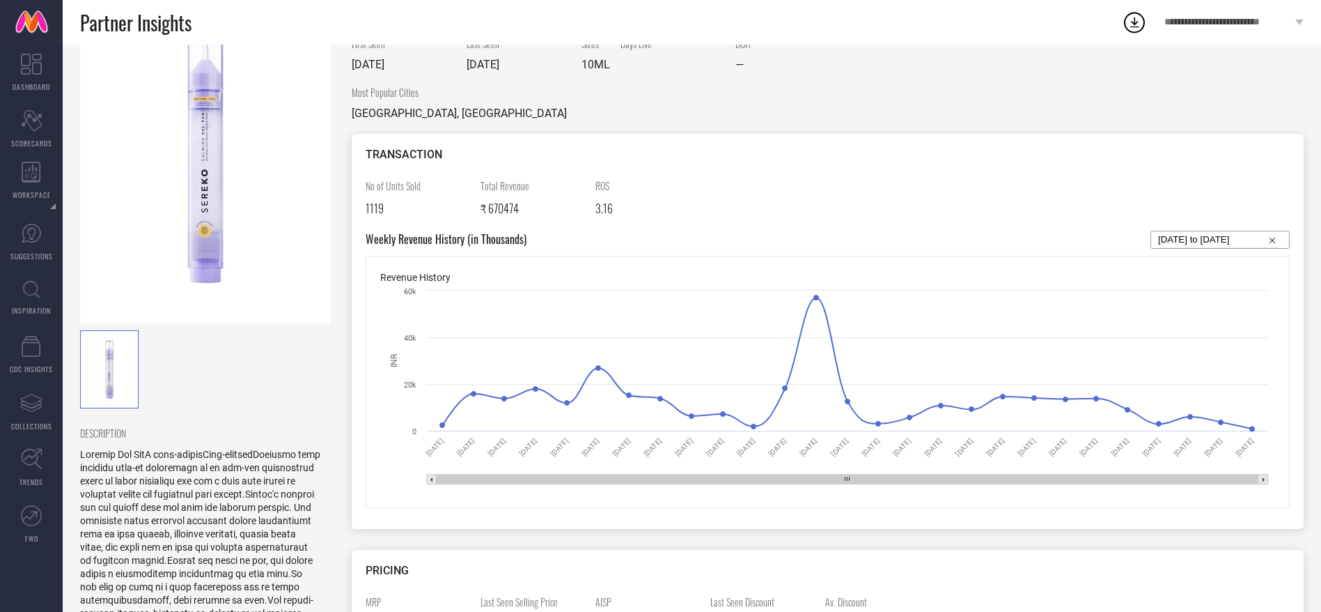
scroll to position [0, 0]
